Goal: Navigation & Orientation: Find specific page/section

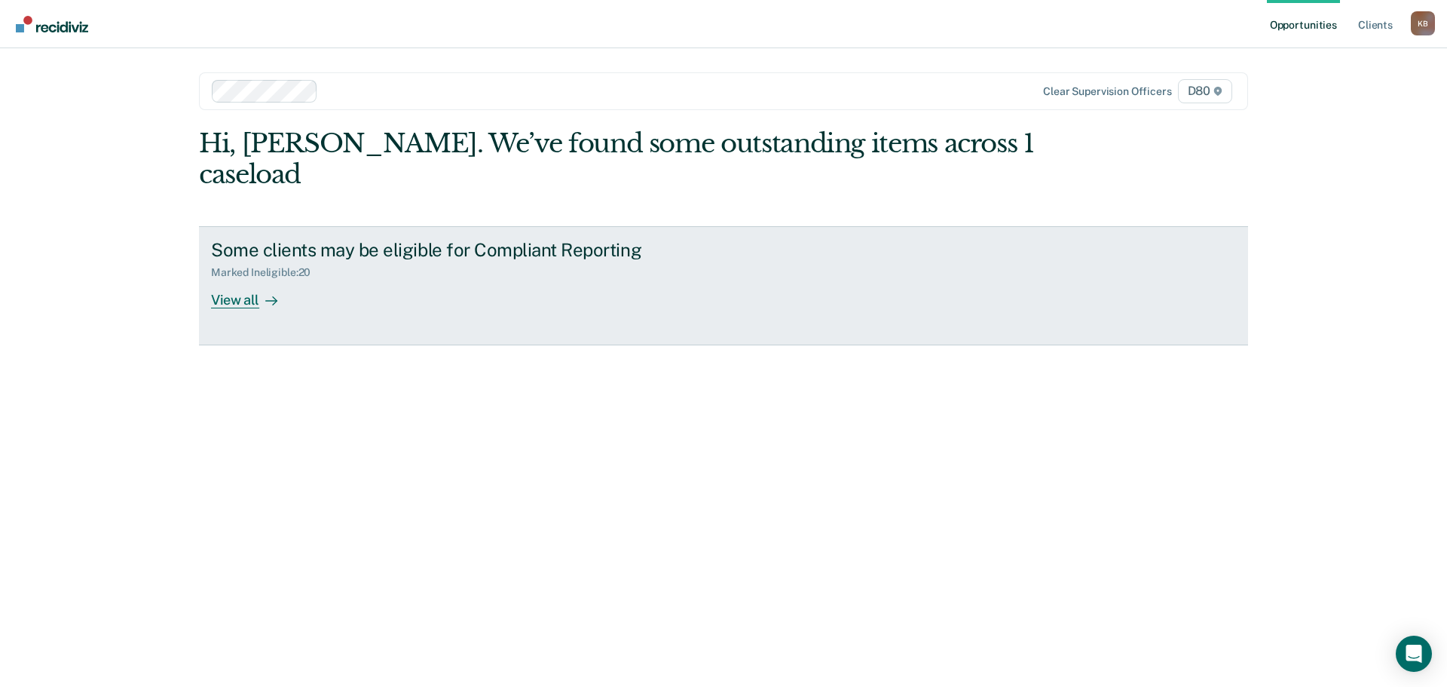
click at [213, 279] on div "View all" at bounding box center [253, 293] width 84 height 29
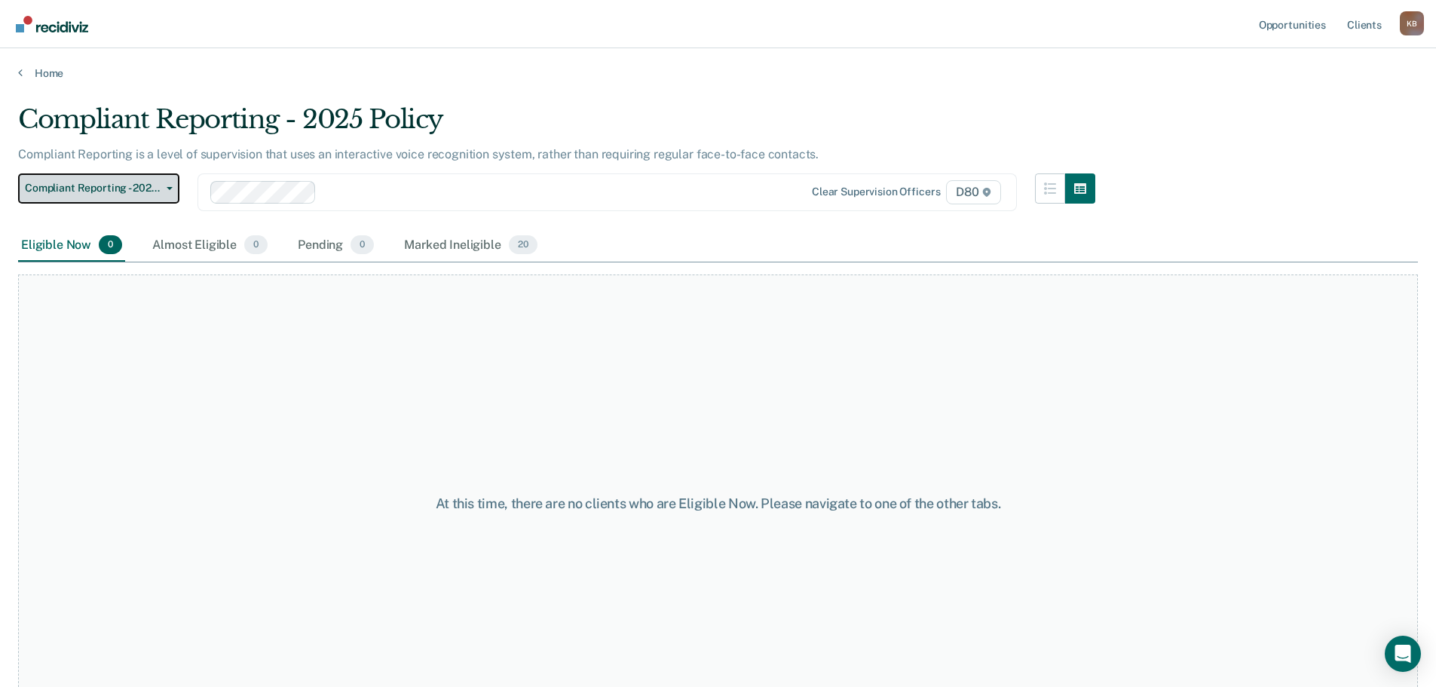
click at [175, 185] on button "Compliant Reporting - 2025 Policy" at bounding box center [98, 188] width 161 height 30
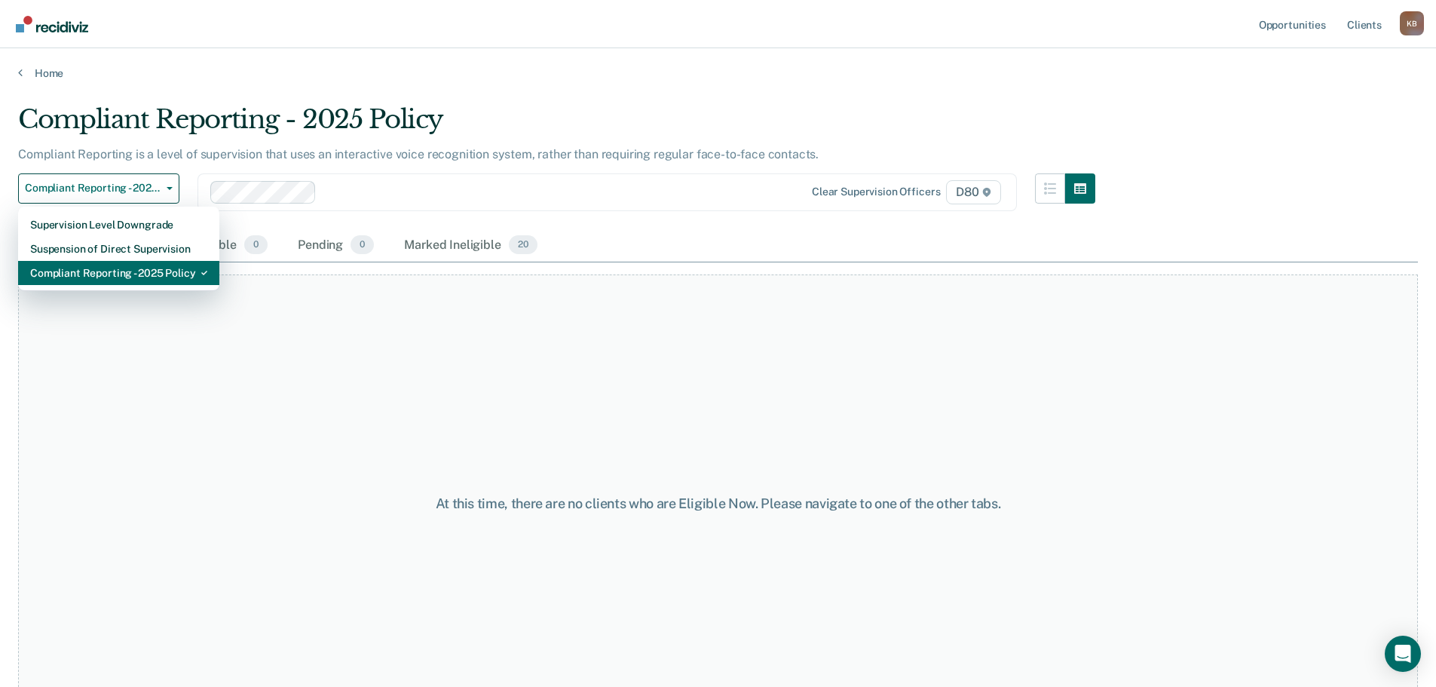
click at [165, 273] on div "Compliant Reporting - 2025 Policy" at bounding box center [118, 273] width 177 height 24
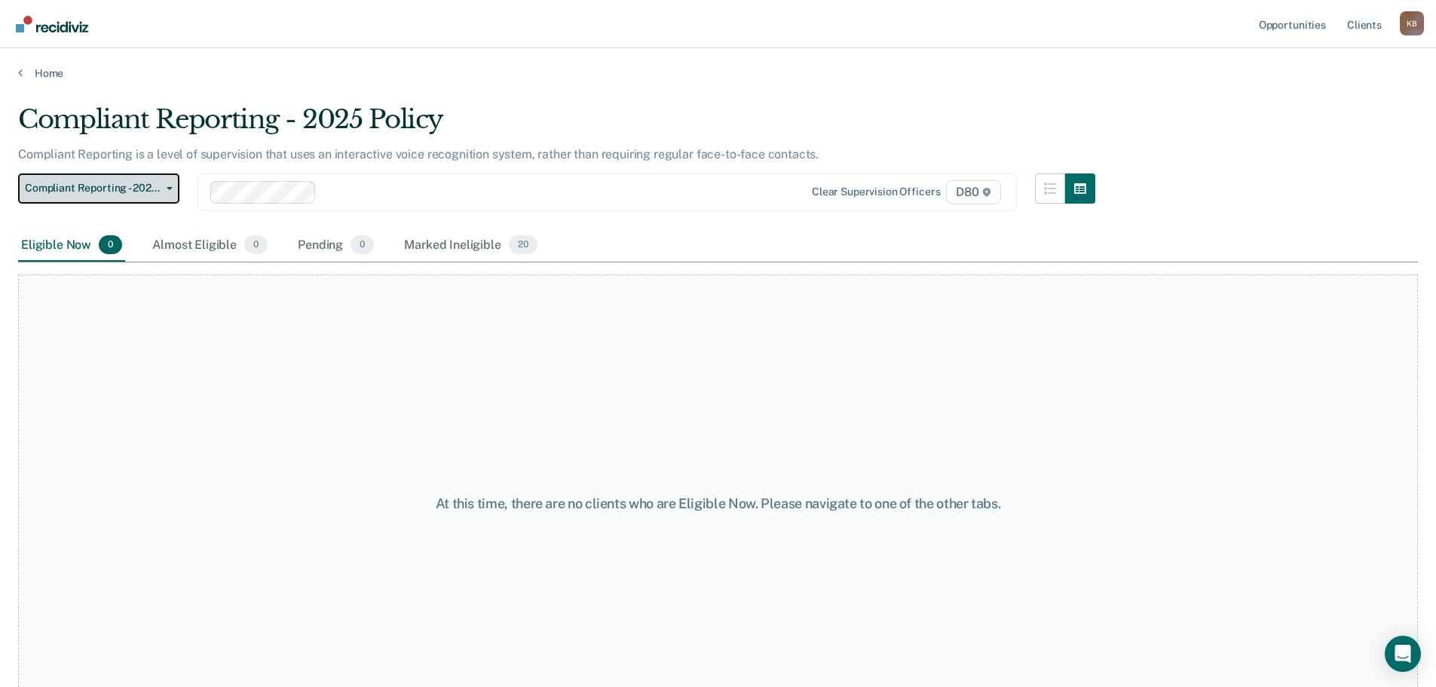
click at [145, 196] on button "Compliant Reporting - 2025 Policy" at bounding box center [98, 188] width 161 height 30
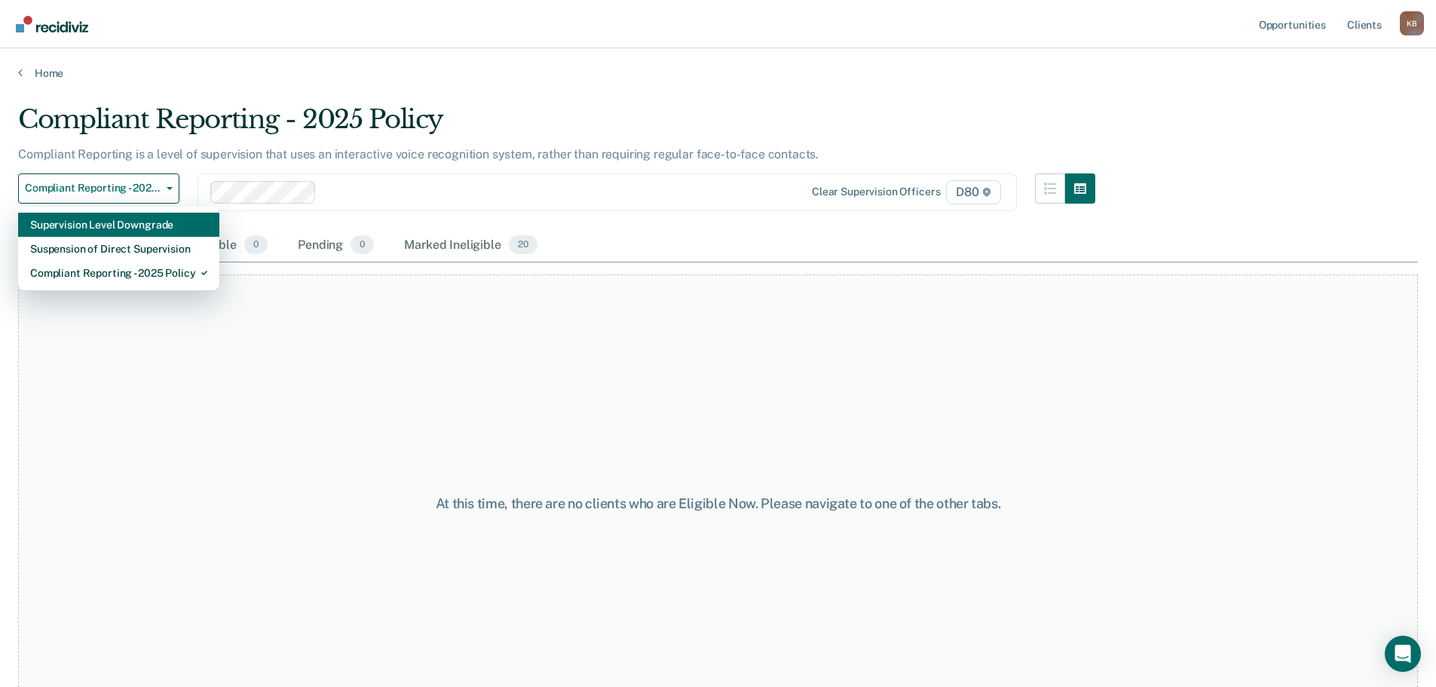
click at [145, 225] on div "Supervision Level Downgrade" at bounding box center [118, 225] width 177 height 24
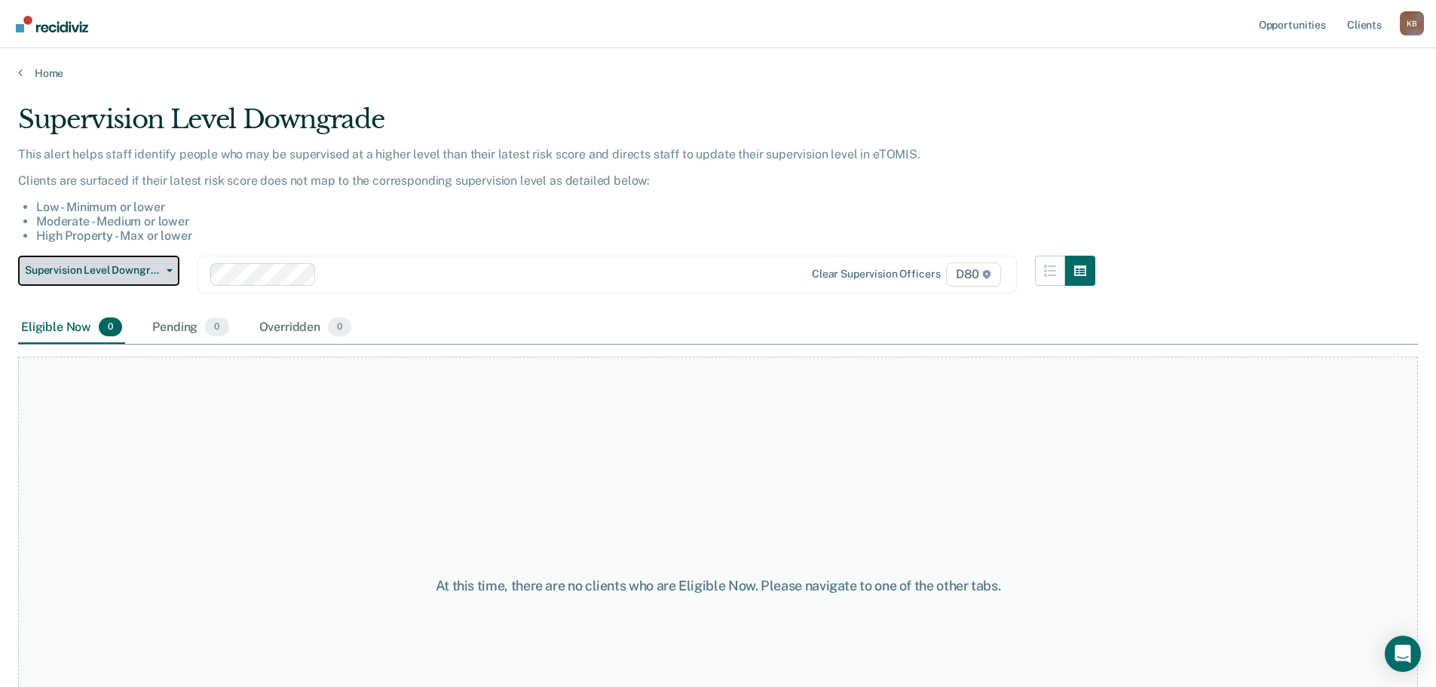
click at [158, 269] on span "Supervision Level Downgrade" at bounding box center [93, 270] width 136 height 13
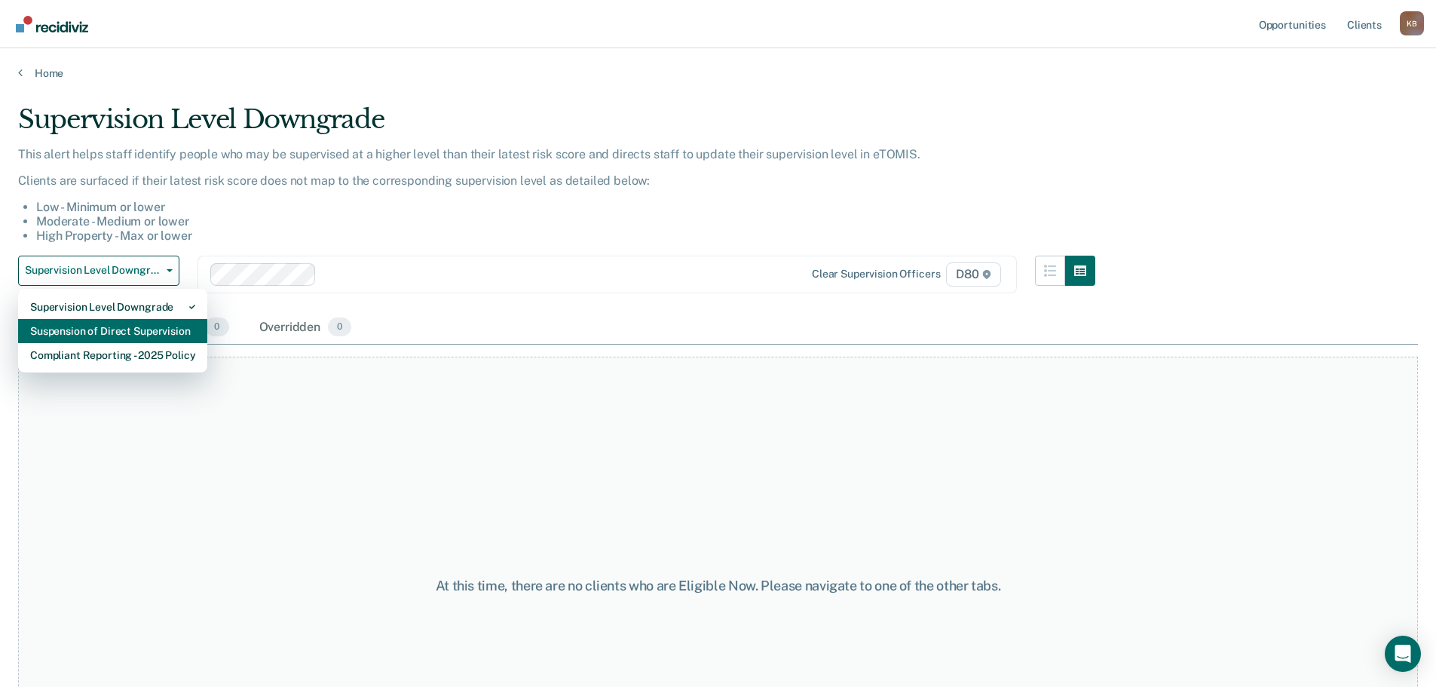
click at [157, 328] on div "Suspension of Direct Supervision" at bounding box center [112, 331] width 165 height 24
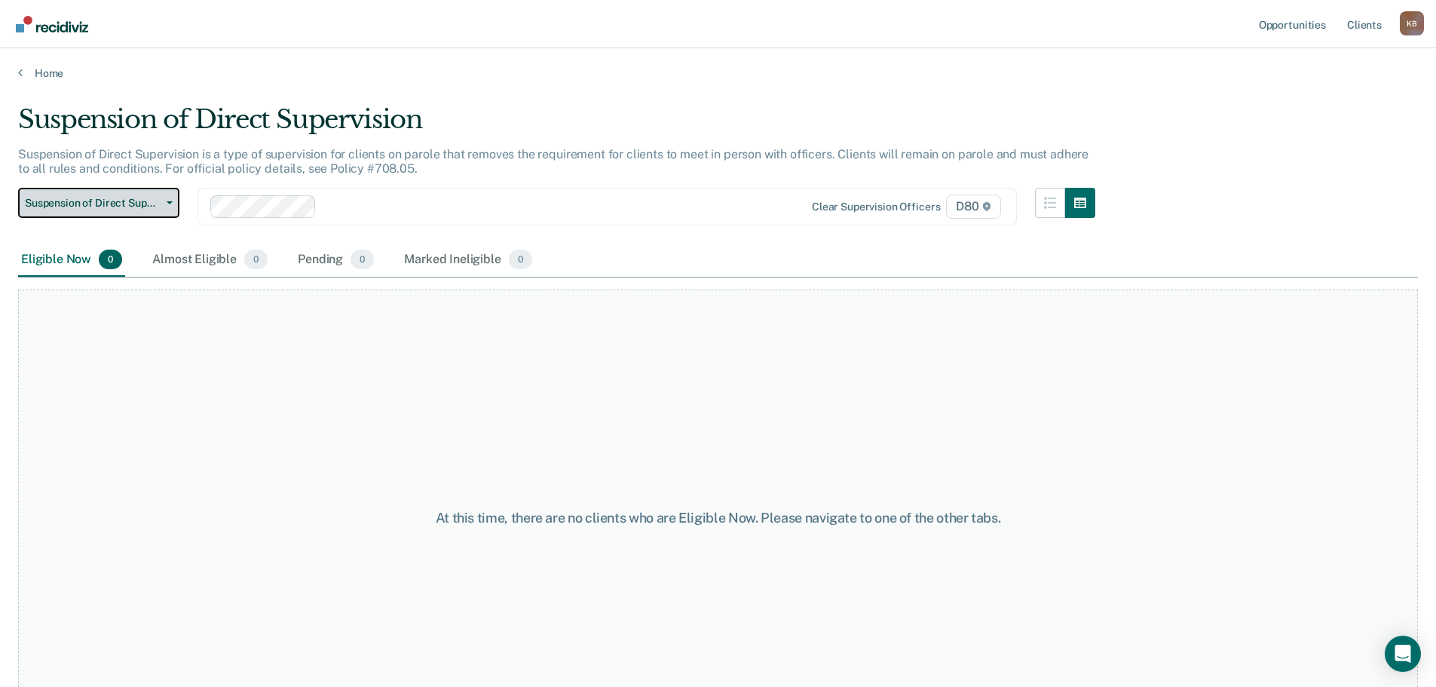
click at [152, 202] on span "Suspension of Direct Supervision" at bounding box center [93, 203] width 136 height 13
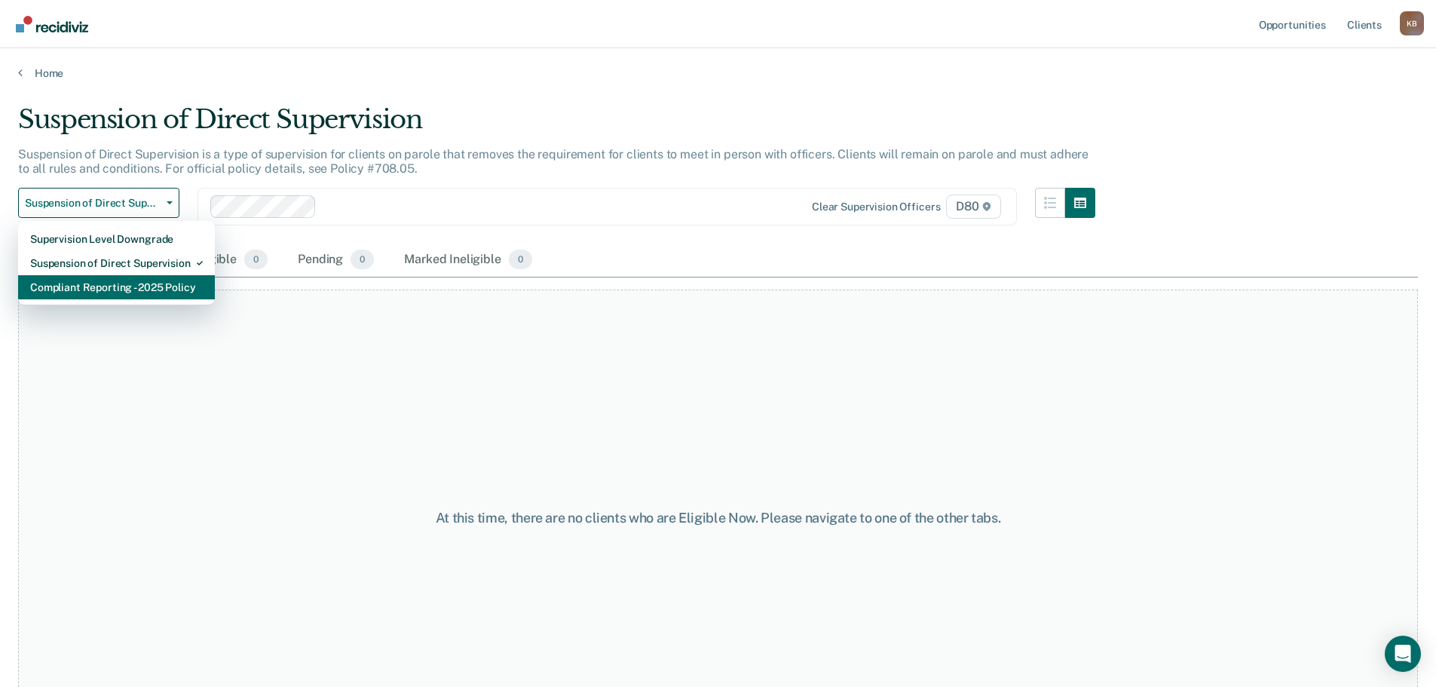
click at [146, 283] on div "Compliant Reporting - 2025 Policy" at bounding box center [116, 287] width 173 height 24
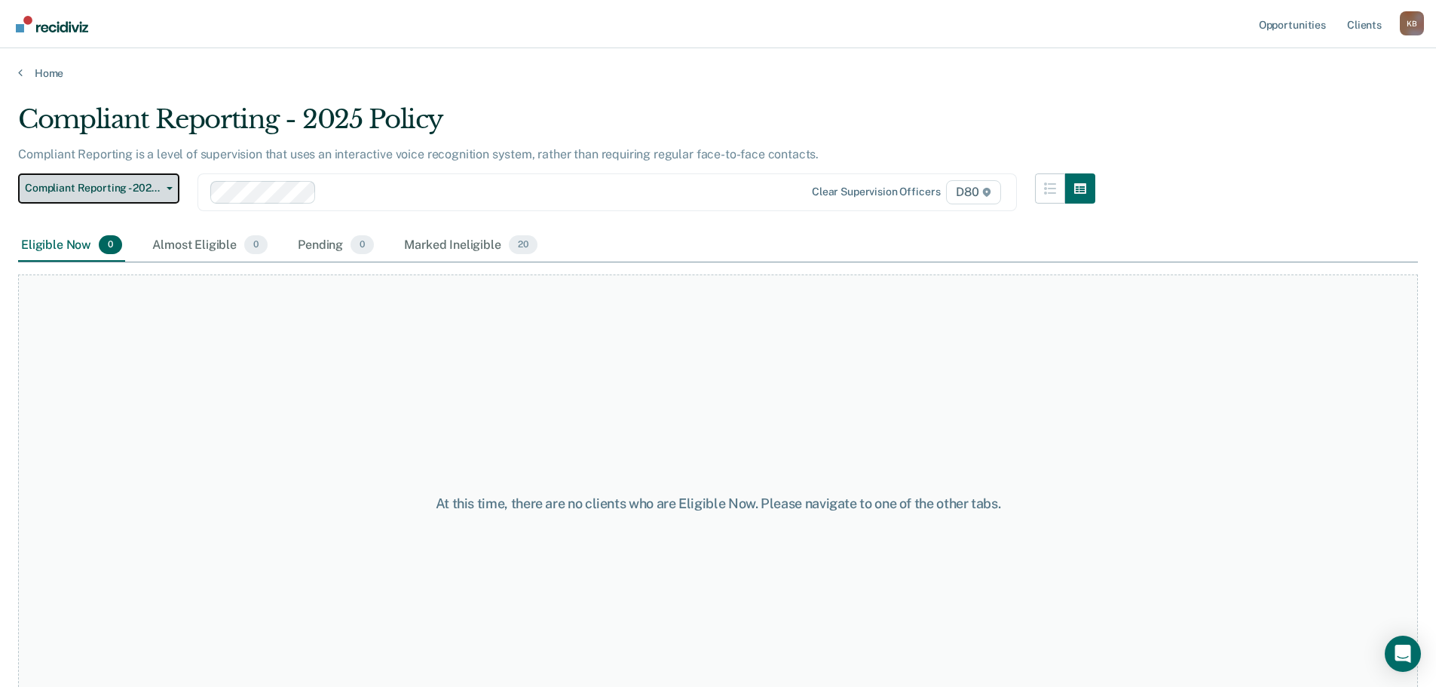
click at [160, 185] on span "Compliant Reporting - 2025 Policy" at bounding box center [93, 188] width 136 height 13
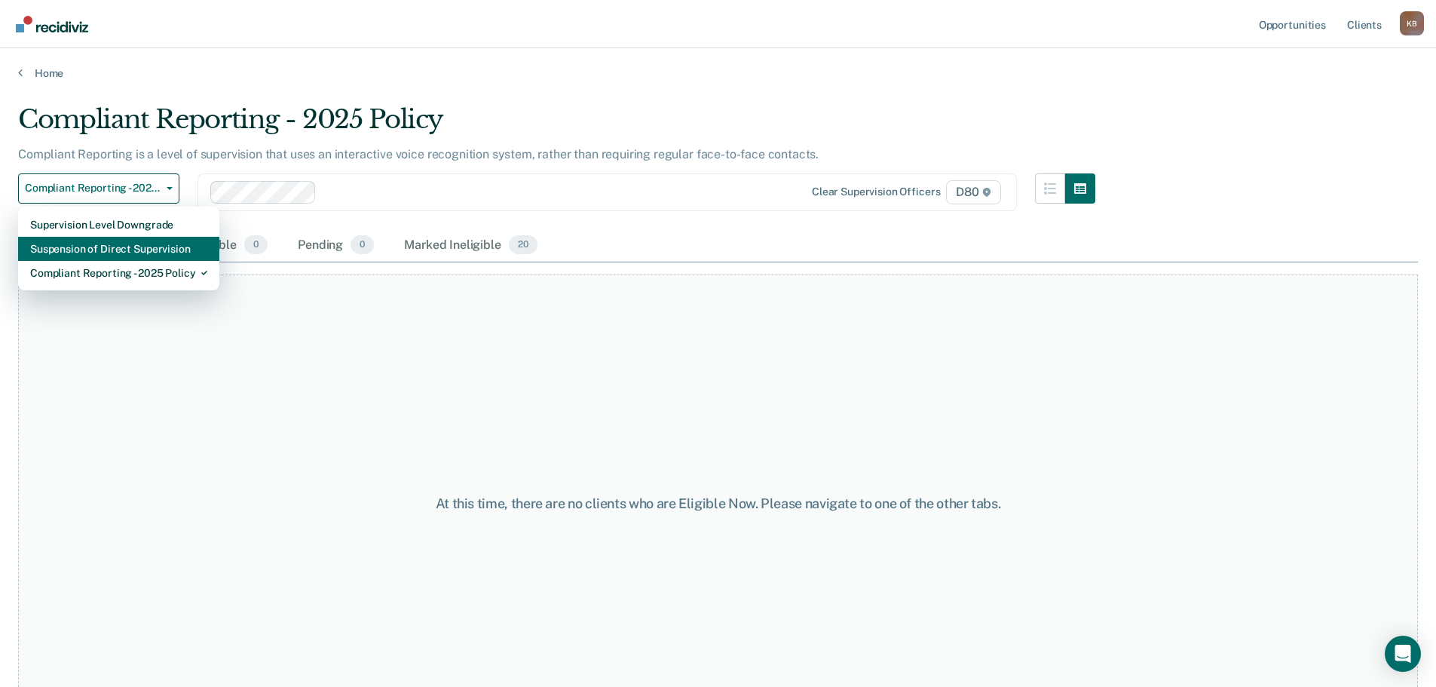
click at [176, 250] on div "Suspension of Direct Supervision" at bounding box center [118, 249] width 177 height 24
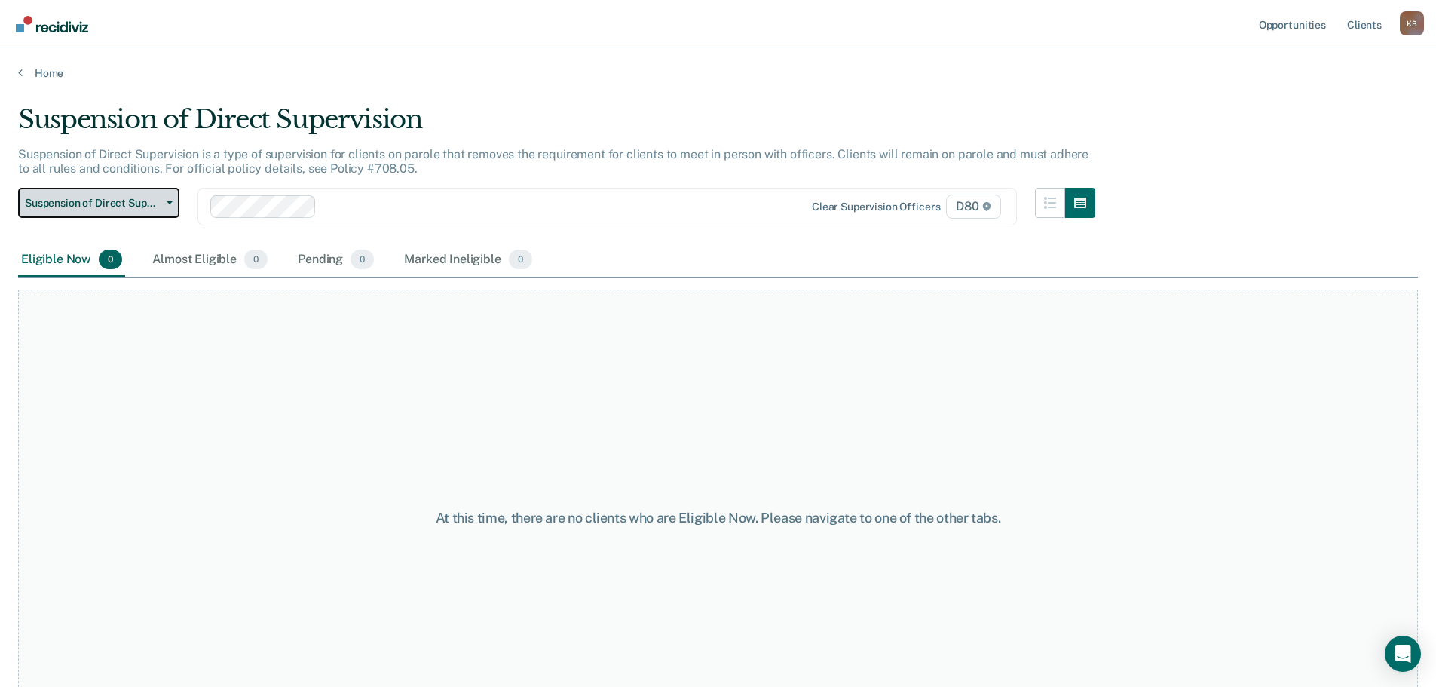
click at [164, 202] on span "button" at bounding box center [167, 202] width 12 height 3
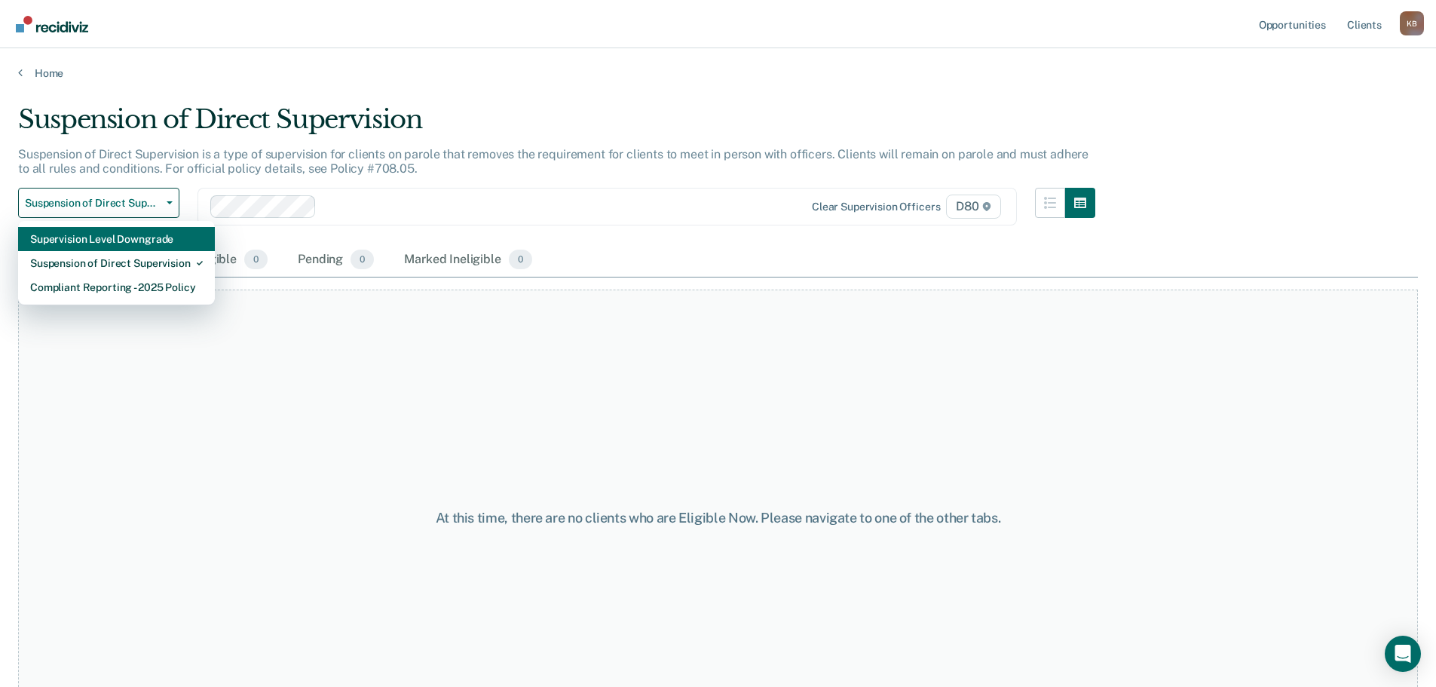
click at [151, 242] on div "Supervision Level Downgrade" at bounding box center [116, 239] width 173 height 24
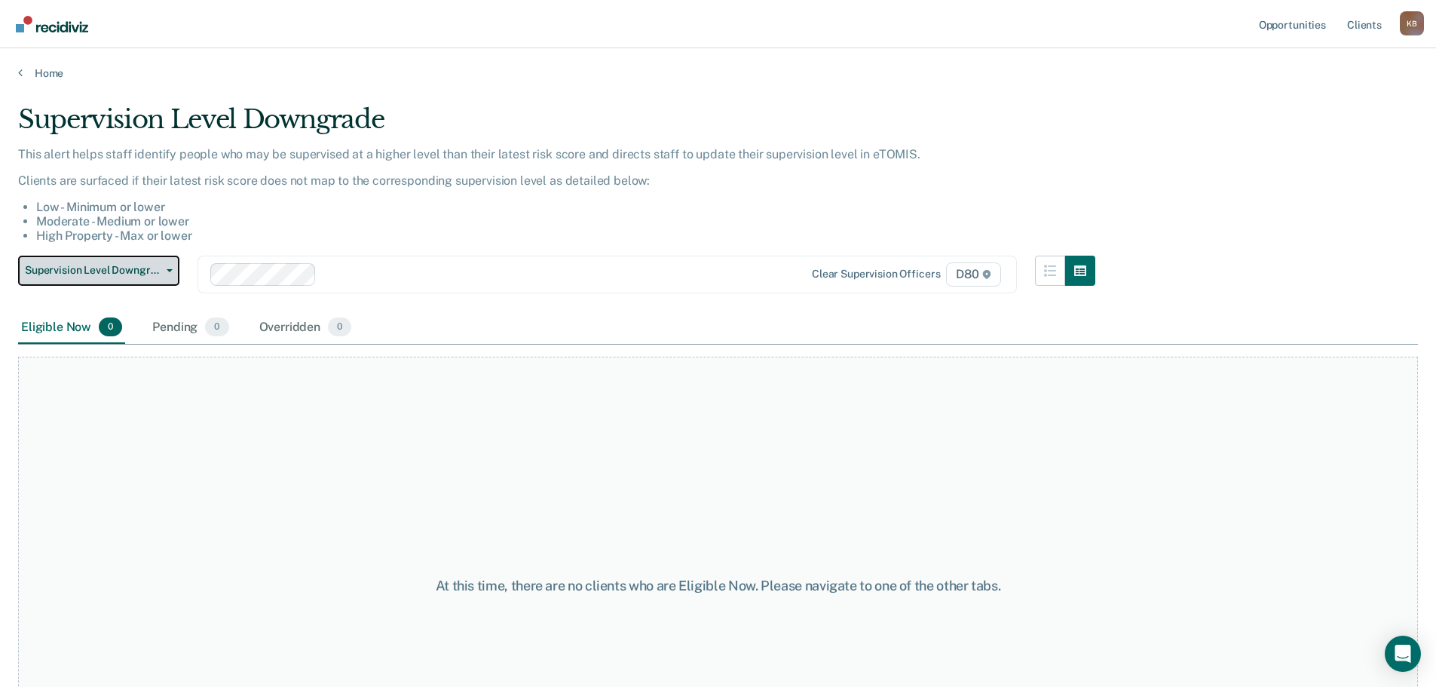
click at [162, 271] on span "button" at bounding box center [167, 270] width 12 height 3
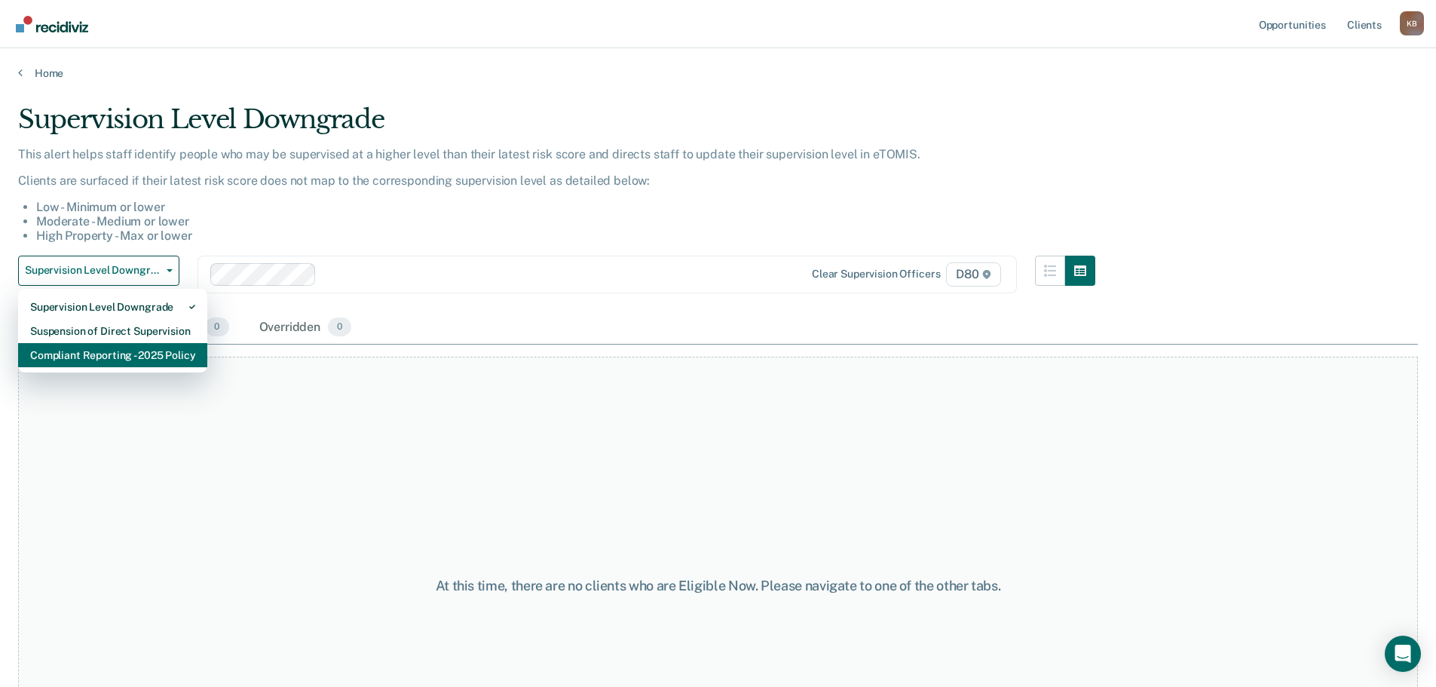
click at [149, 359] on div "Compliant Reporting - 2025 Policy" at bounding box center [112, 355] width 165 height 24
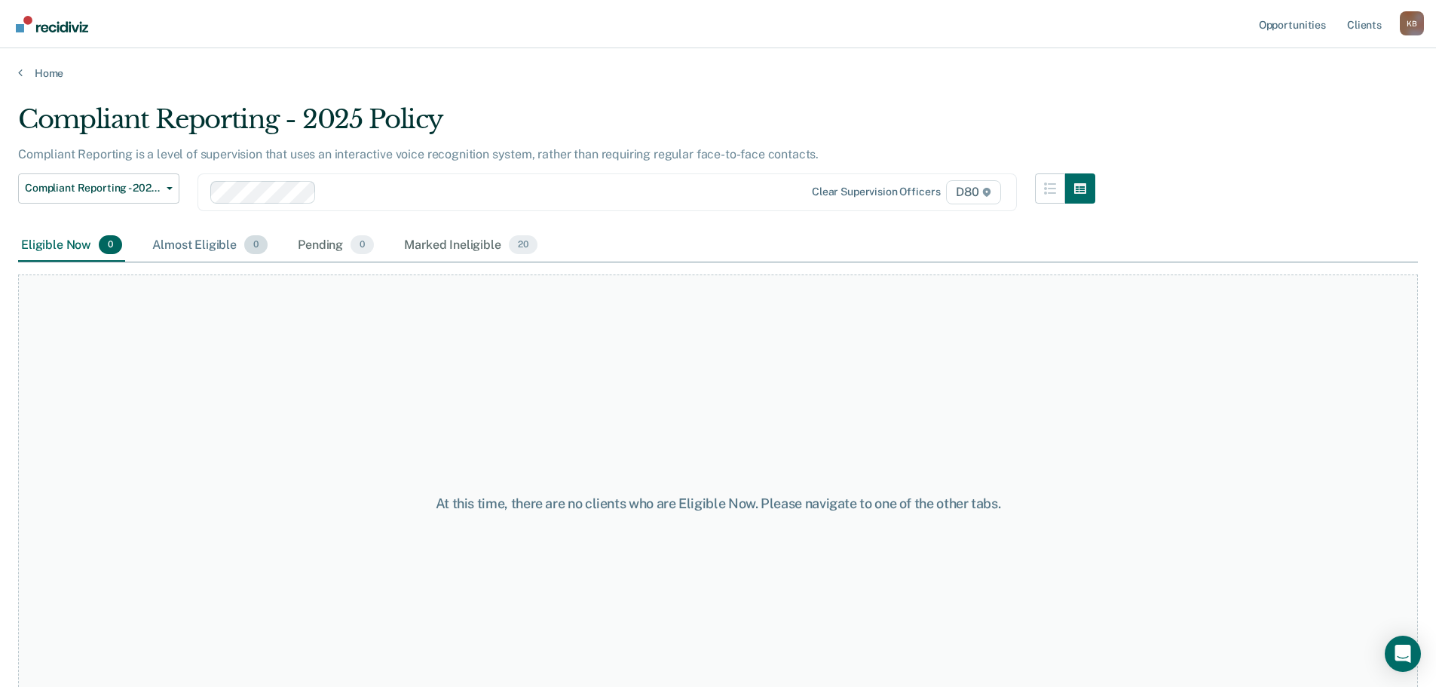
click at [210, 243] on div "Almost Eligible 0" at bounding box center [209, 245] width 121 height 33
click at [328, 242] on div "Pending 0" at bounding box center [336, 245] width 82 height 33
click at [446, 245] on div "Marked Ineligible 20" at bounding box center [470, 245] width 139 height 33
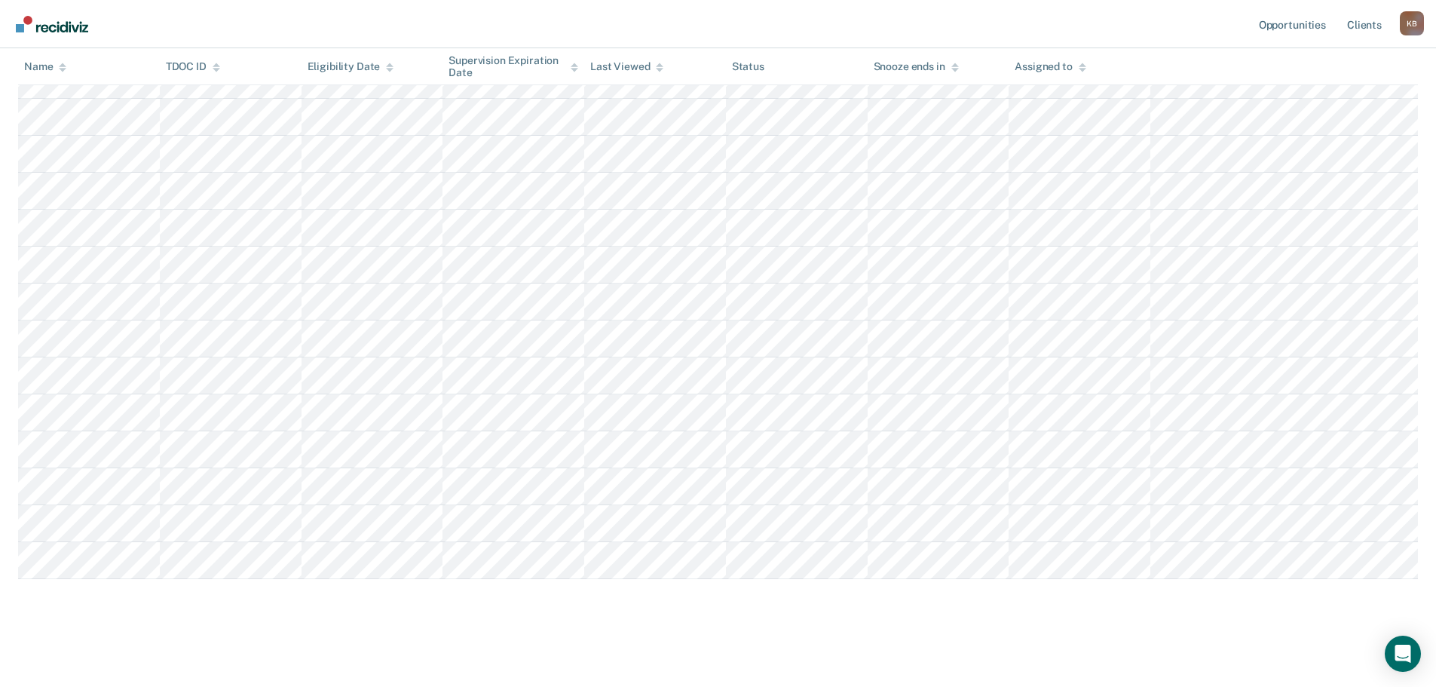
scroll to position [460, 0]
